Goal: Task Accomplishment & Management: Use online tool/utility

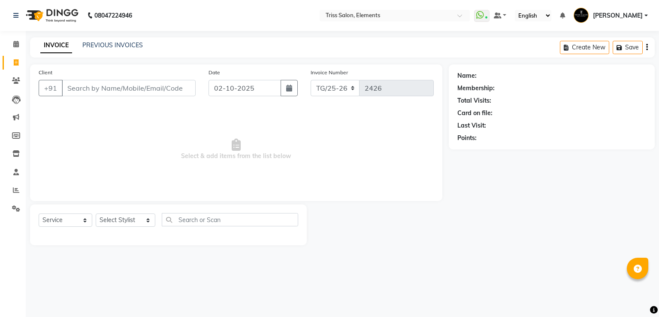
select select "service"
click at [126, 45] on link "PREVIOUS INVOICES" at bounding box center [112, 45] width 60 height 8
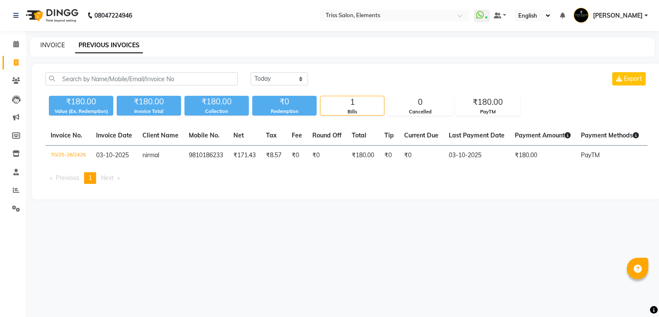
click at [58, 46] on link "INVOICE" at bounding box center [52, 45] width 24 height 8
select select "service"
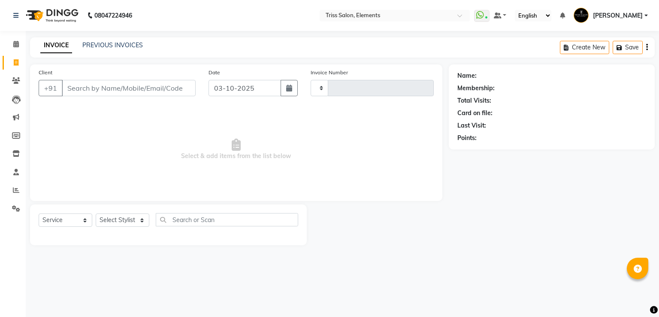
type input "2427"
select select "4303"
click at [67, 19] on img at bounding box center [51, 15] width 59 height 24
